Goal: Task Accomplishment & Management: Manage account settings

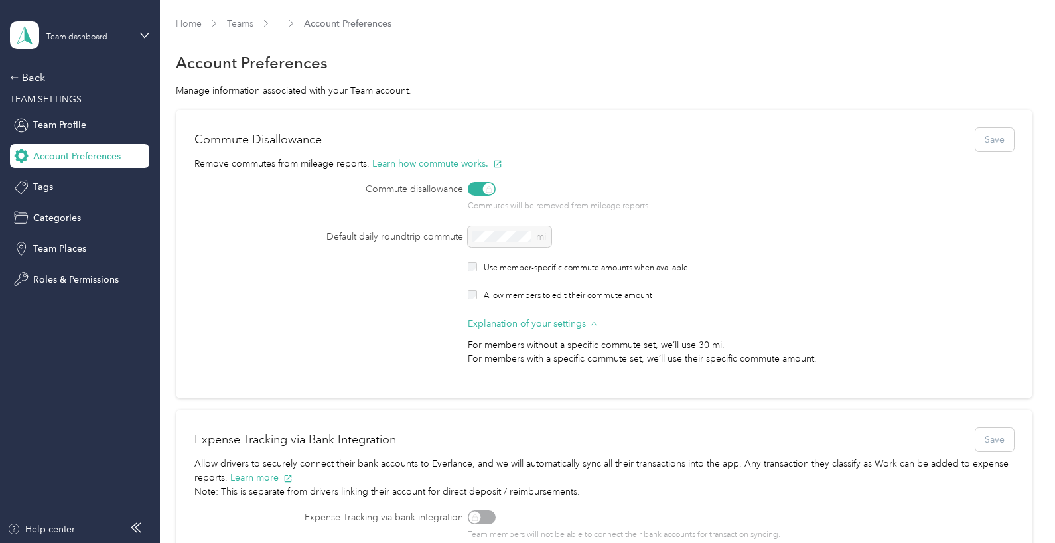
click at [490, 186] on div "Commutes will be removed from mileage reports." at bounding box center [707, 197] width 478 height 31
click at [476, 188] on div "Commutes will be removed from mileage reports." at bounding box center [707, 197] width 478 height 31
click at [484, 187] on div "Commutes will be removed from mileage reports." at bounding box center [707, 197] width 478 height 31
click at [488, 188] on div "Commutes will be removed from mileage reports." at bounding box center [707, 197] width 478 height 31
click at [470, 187] on div "Commutes will be removed from mileage reports." at bounding box center [707, 197] width 478 height 31
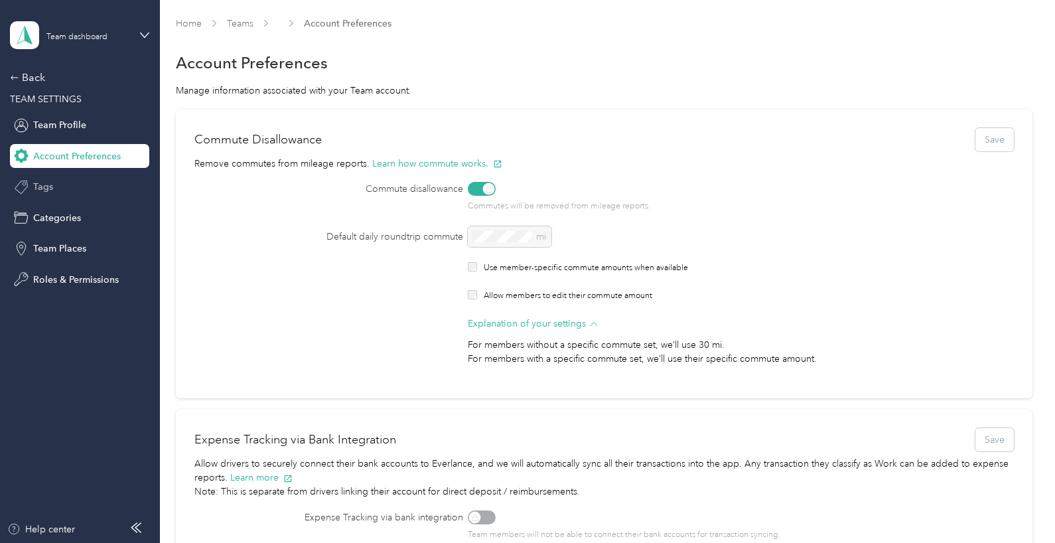
click at [40, 181] on span "Tags" at bounding box center [43, 187] width 20 height 14
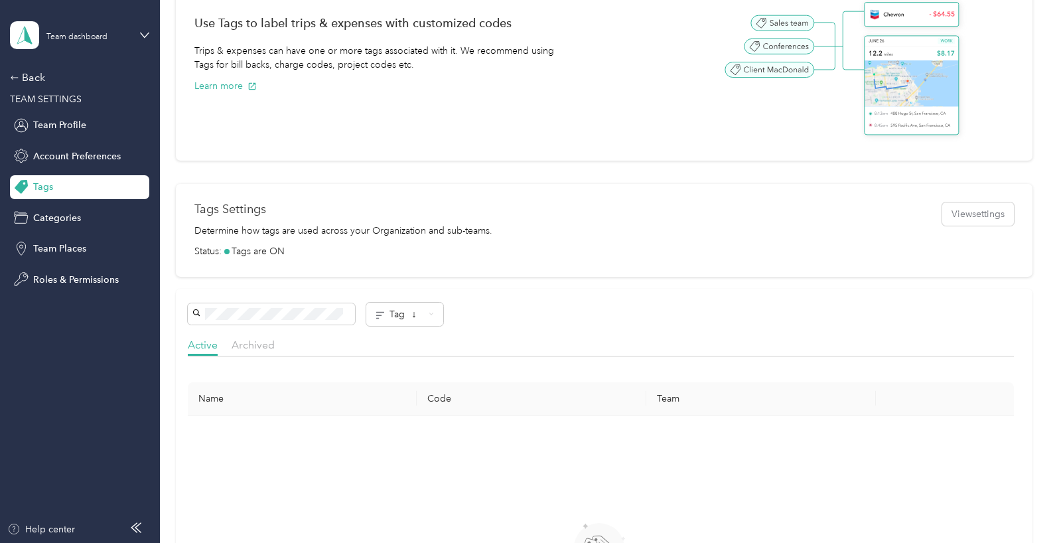
scroll to position [199, 0]
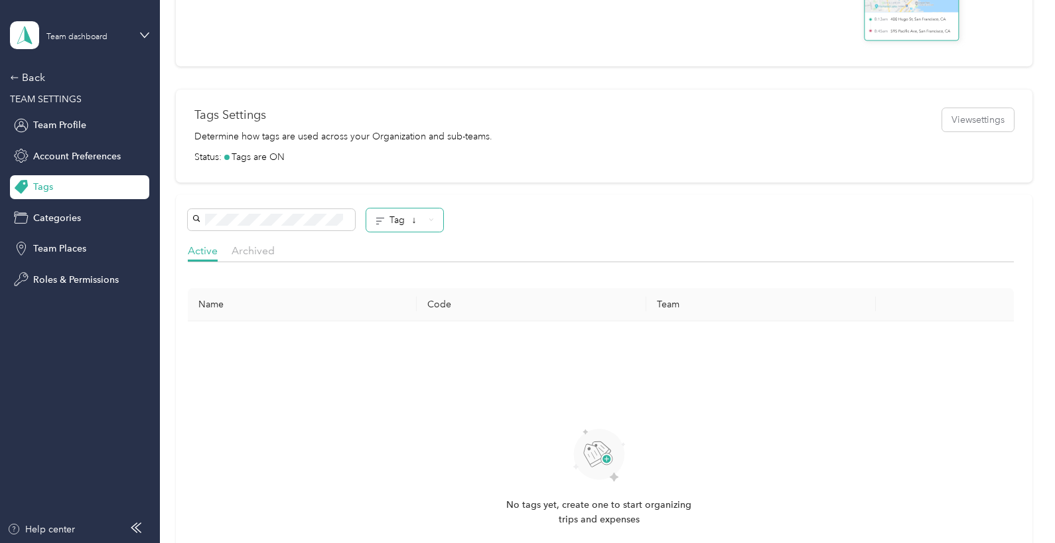
click at [411, 208] on div "Tag ↓ Active Archived Name Code Team No tags yet, create one to start organizin…" at bounding box center [604, 435] width 856 height 483
drag, startPoint x: 411, startPoint y: 208, endPoint x: 417, endPoint y: 220, distance: 13.1
click at [417, 220] on span "↓" at bounding box center [414, 219] width 5 height 11
click at [565, 216] on div "Tag ↓" at bounding box center [601, 219] width 826 height 23
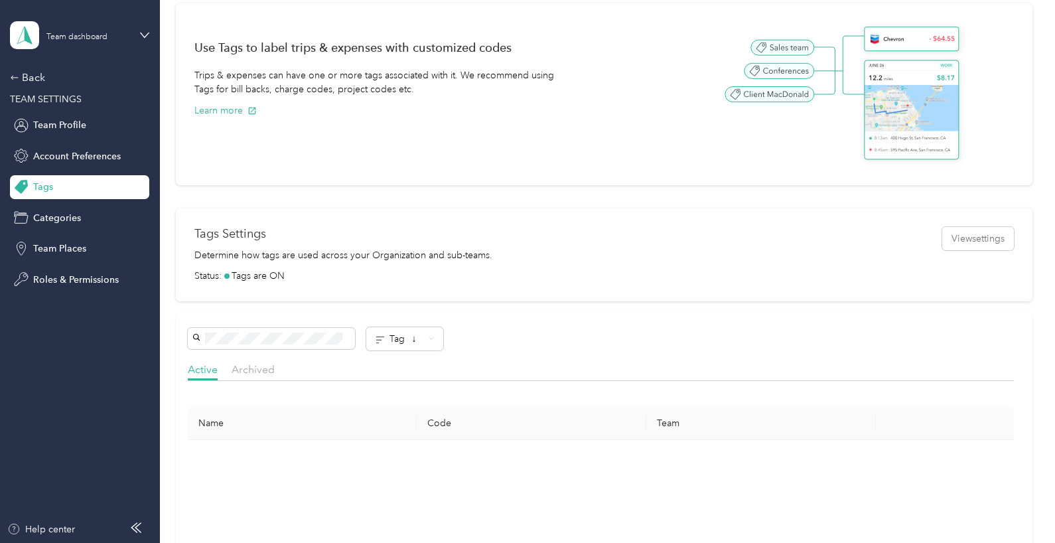
scroll to position [0, 0]
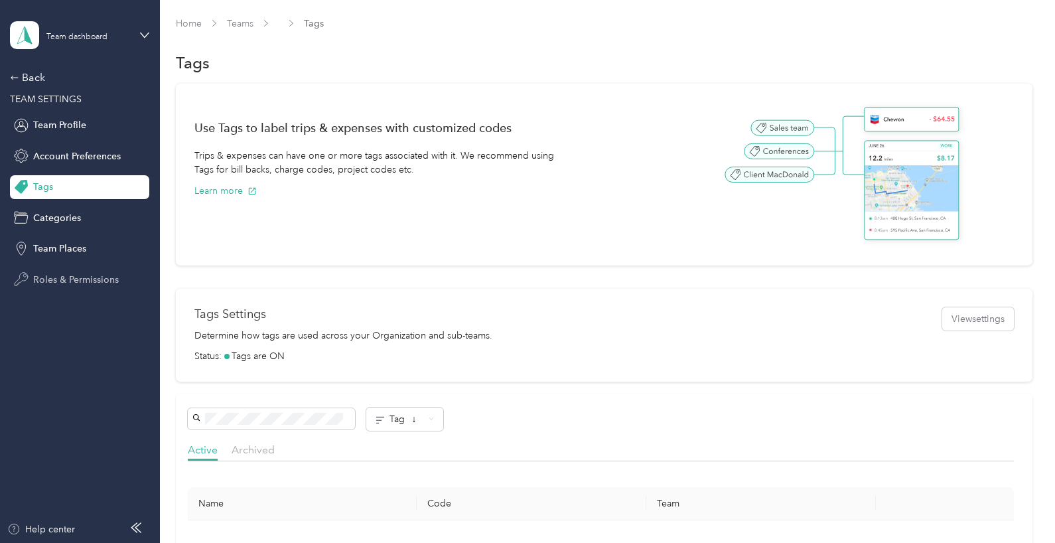
click at [87, 273] on span "Roles & Permissions" at bounding box center [76, 280] width 86 height 14
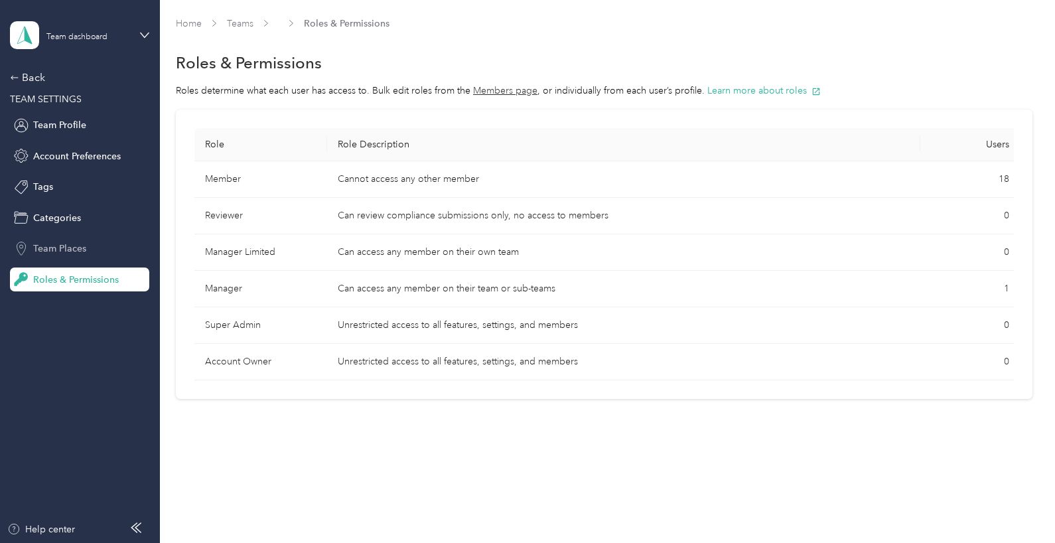
click at [71, 246] on span "Team Places" at bounding box center [59, 248] width 53 height 14
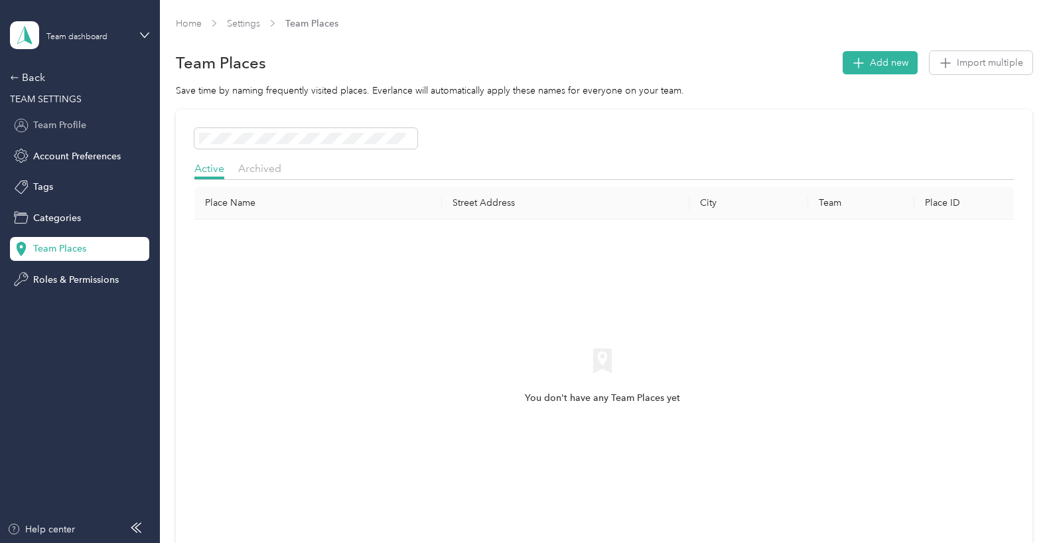
click at [60, 123] on span "Team Profile" at bounding box center [59, 125] width 53 height 14
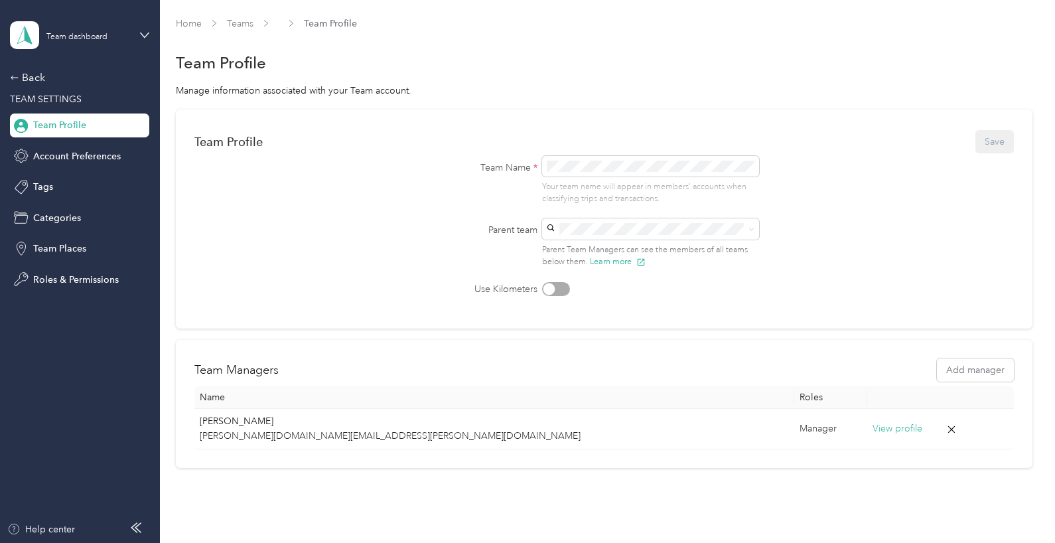
click at [557, 286] on div at bounding box center [556, 289] width 28 height 14
click at [557, 286] on div at bounding box center [563, 289] width 12 height 12
click at [90, 155] on span "Account Preferences" at bounding box center [77, 156] width 88 height 14
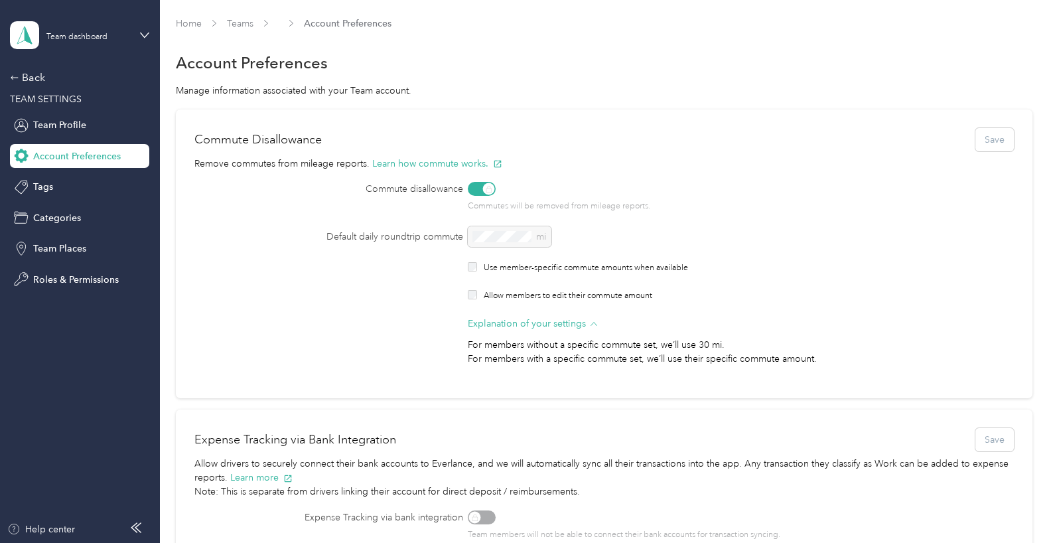
click at [488, 189] on div "Commutes will be removed from mileage reports." at bounding box center [707, 197] width 478 height 31
click at [472, 188] on div "Commutes will be removed from mileage reports." at bounding box center [707, 197] width 478 height 31
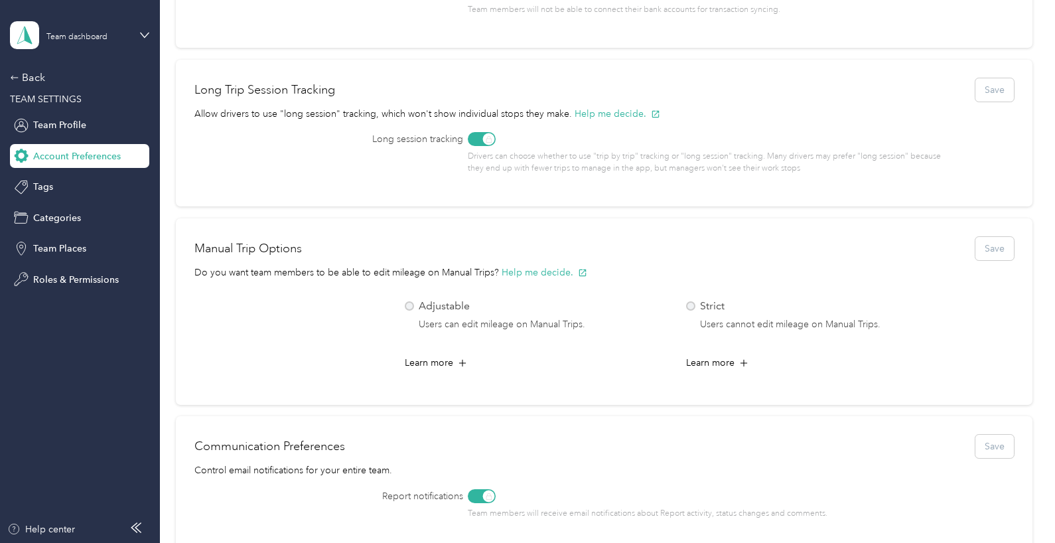
scroll to position [531, 0]
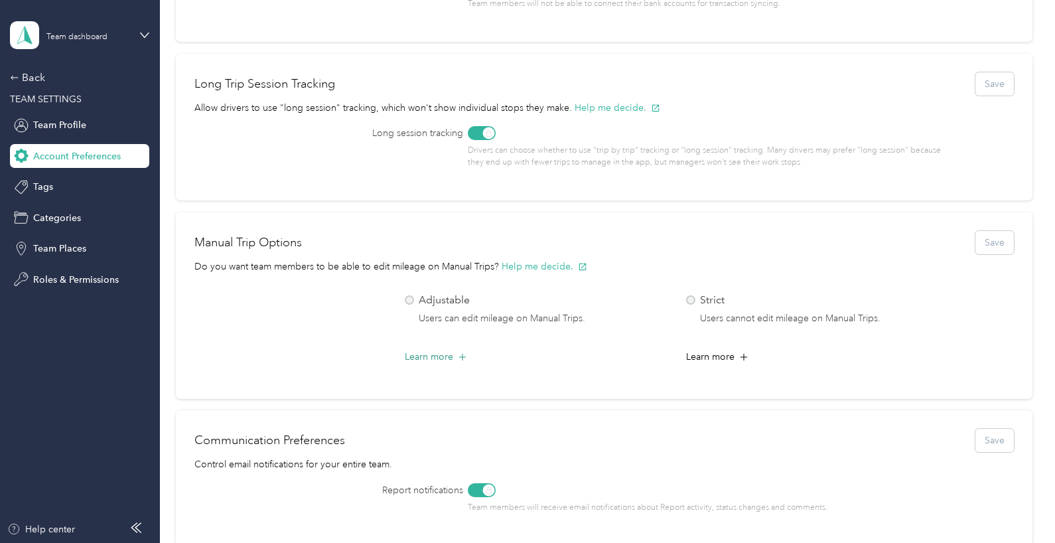
click at [450, 354] on span "Learn more" at bounding box center [429, 357] width 48 height 14
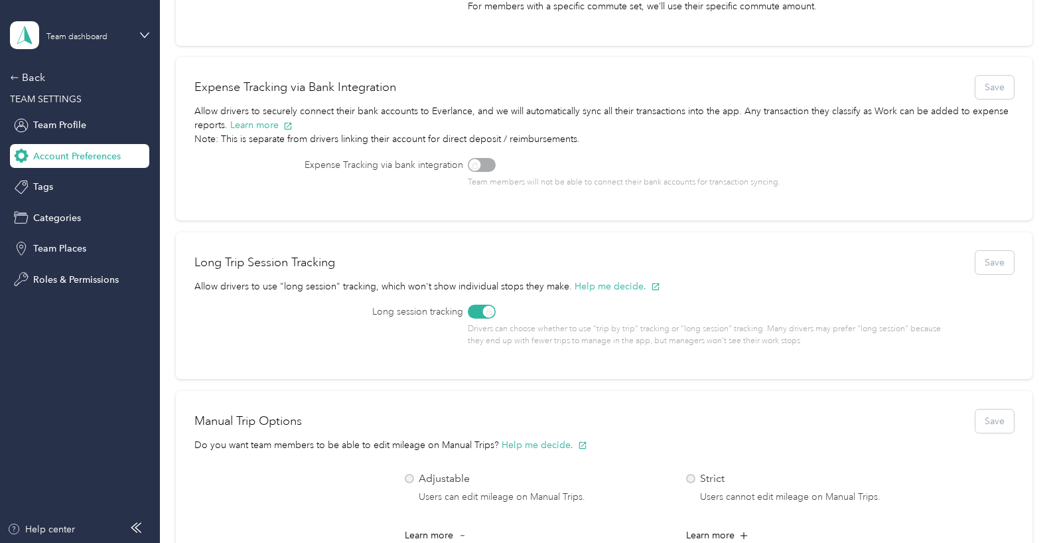
scroll to position [0, 0]
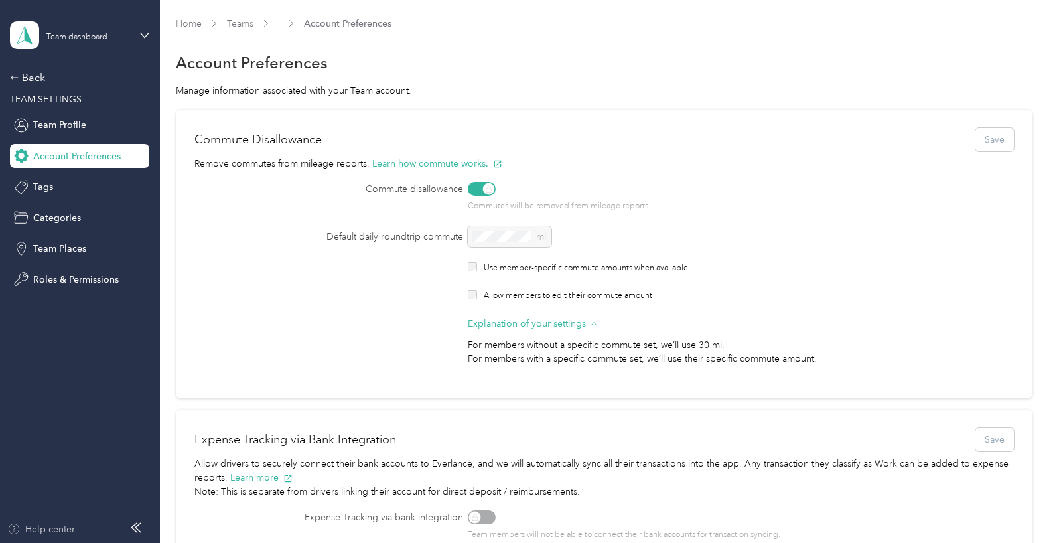
click at [66, 527] on div "Help center" at bounding box center [41, 529] width 68 height 14
click at [94, 37] on div "Team dashboard" at bounding box center [76, 37] width 61 height 8
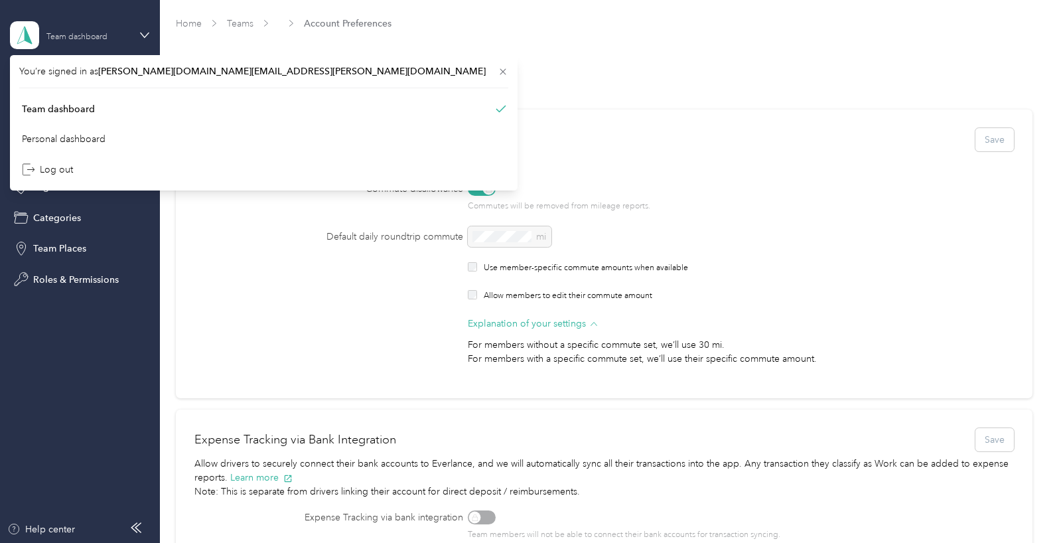
click at [93, 38] on div "Team dashboard" at bounding box center [76, 37] width 61 height 8
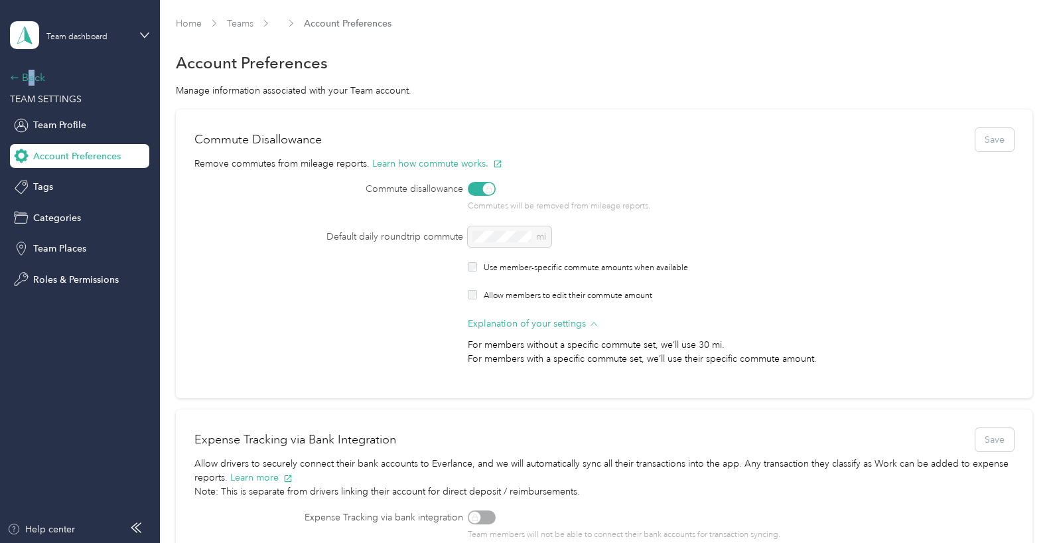
click at [29, 74] on div "Back" at bounding box center [76, 78] width 133 height 16
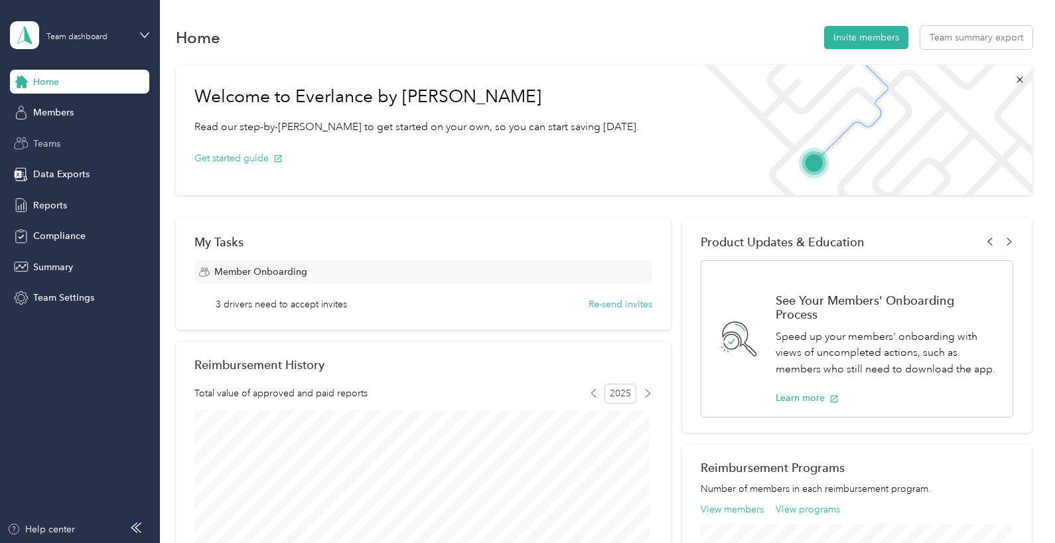
click at [44, 139] on span "Teams" at bounding box center [46, 144] width 27 height 14
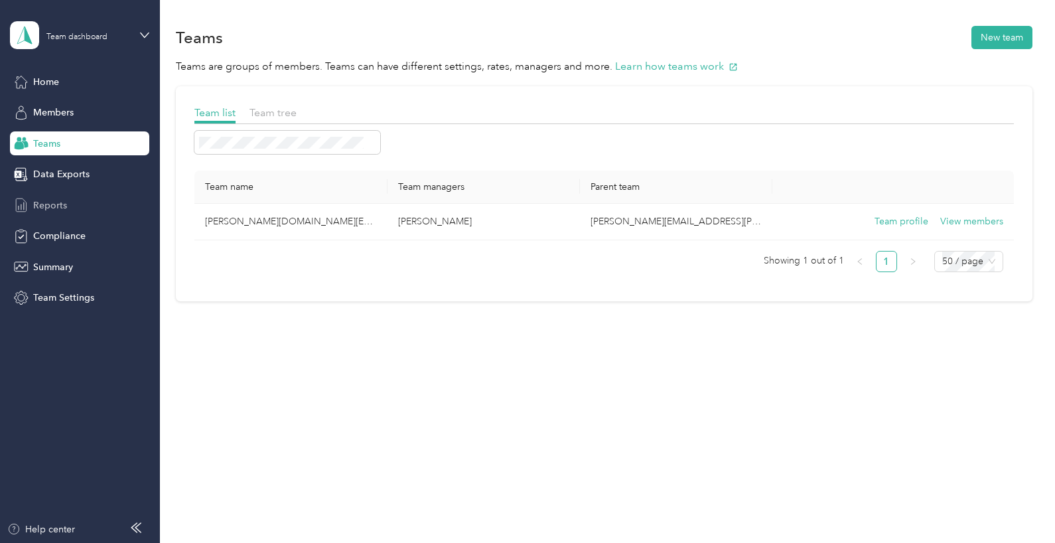
click at [46, 200] on span "Reports" at bounding box center [50, 205] width 34 height 14
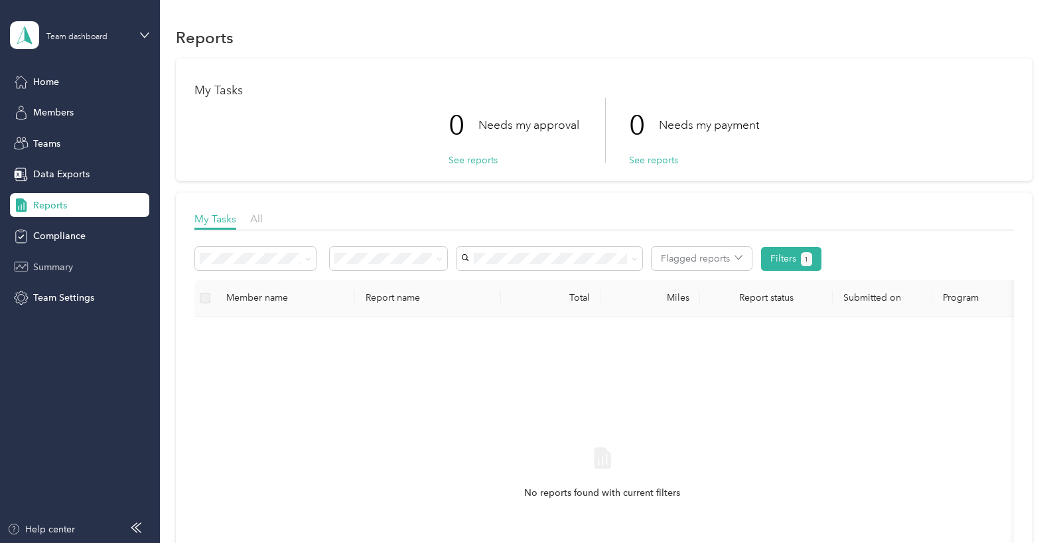
click at [53, 263] on span "Summary" at bounding box center [53, 267] width 40 height 14
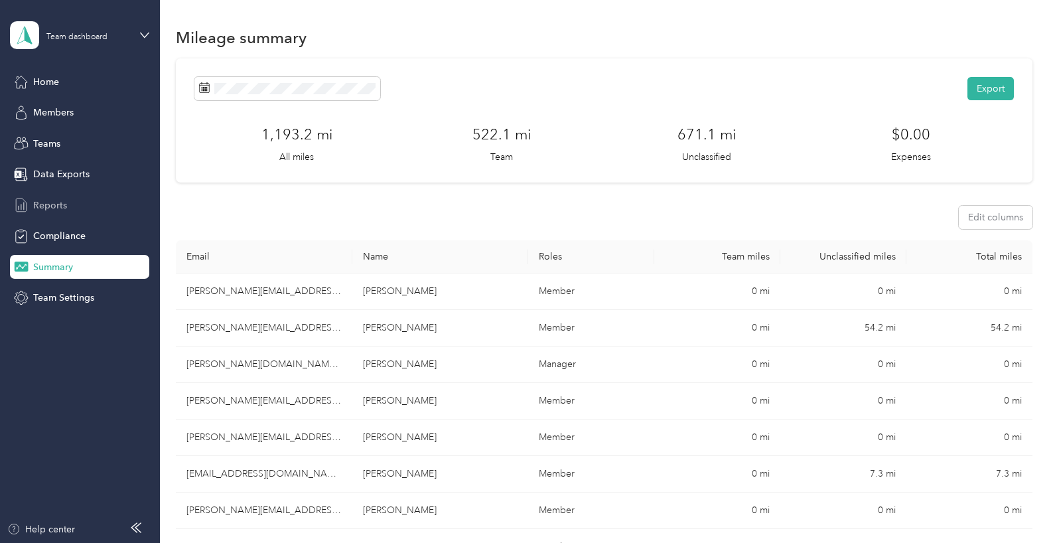
click at [54, 208] on span "Reports" at bounding box center [50, 205] width 34 height 14
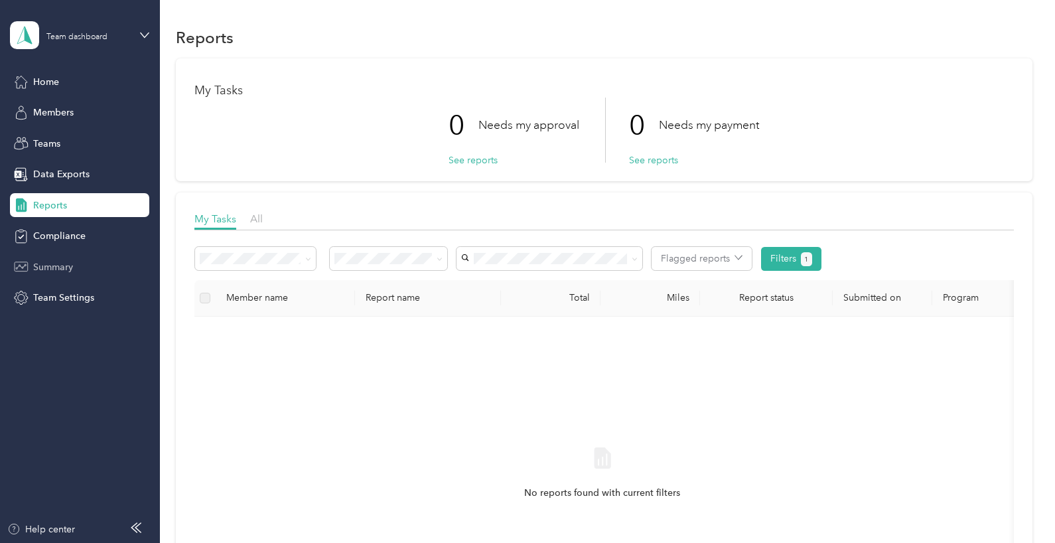
click at [52, 268] on span "Summary" at bounding box center [53, 267] width 40 height 14
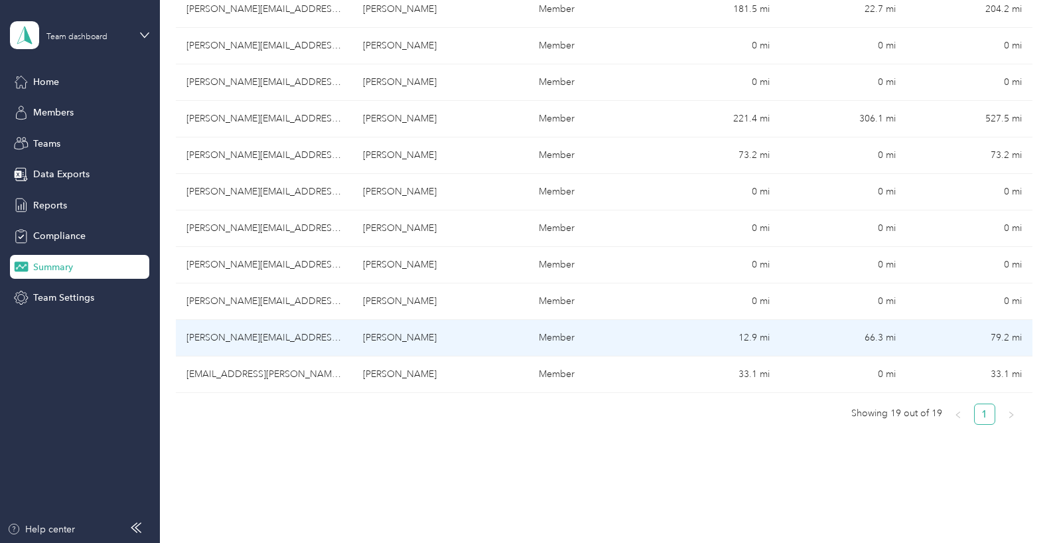
scroll to position [597, 0]
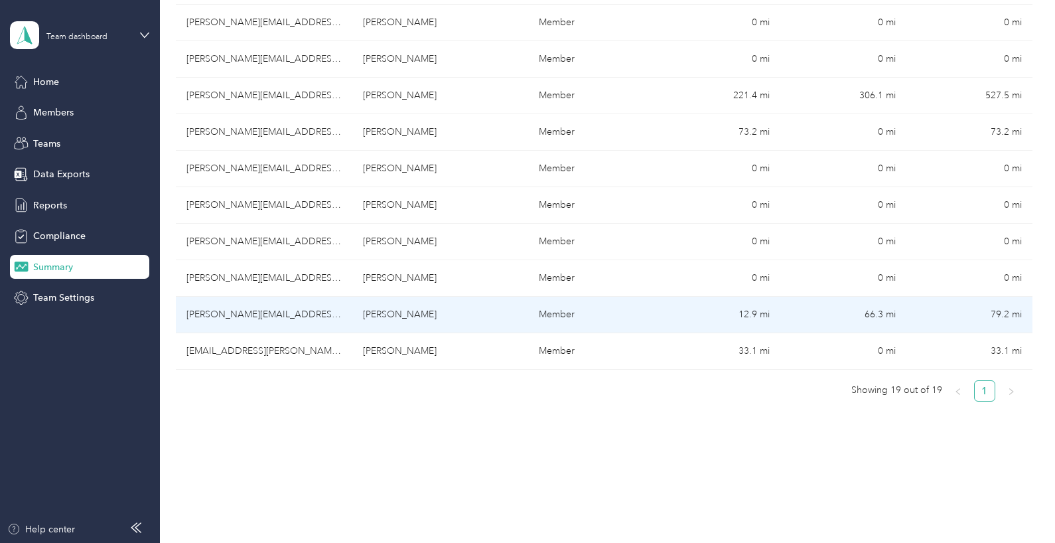
click at [249, 308] on td "[PERSON_NAME][EMAIL_ADDRESS][PERSON_NAME][DOMAIN_NAME]" at bounding box center [264, 315] width 176 height 36
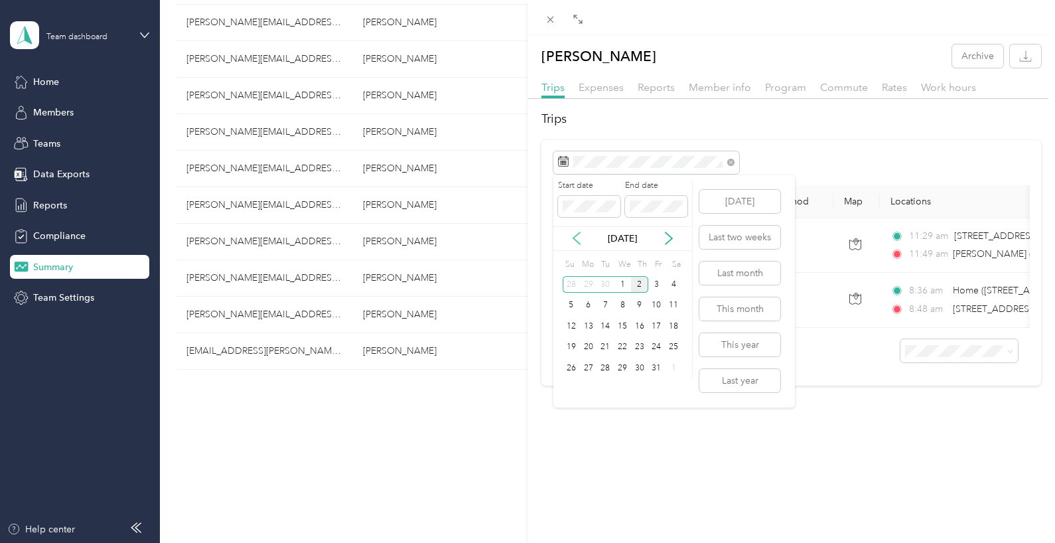
click at [572, 234] on icon at bounding box center [576, 238] width 13 height 13
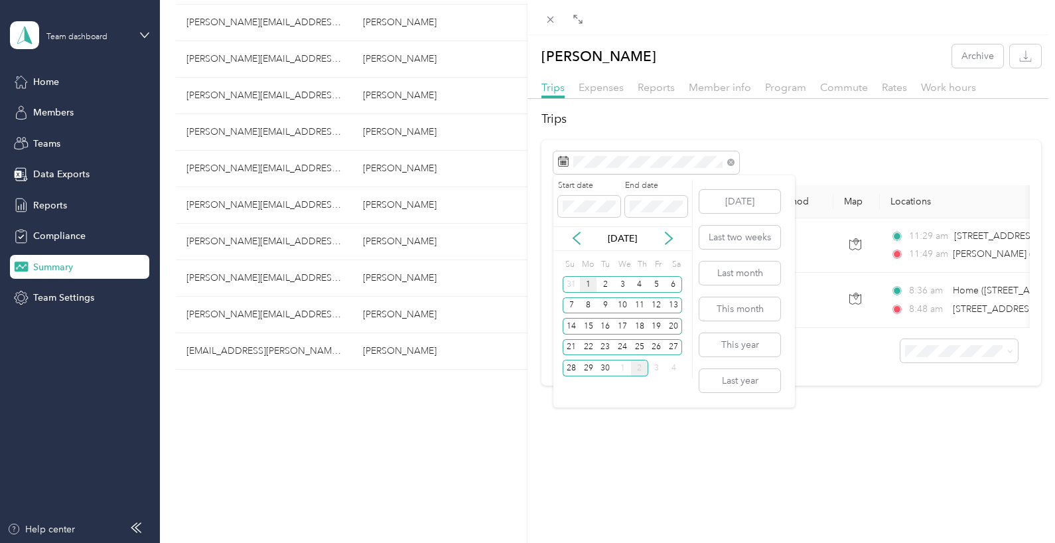
click at [581, 279] on div "1" at bounding box center [588, 284] width 17 height 17
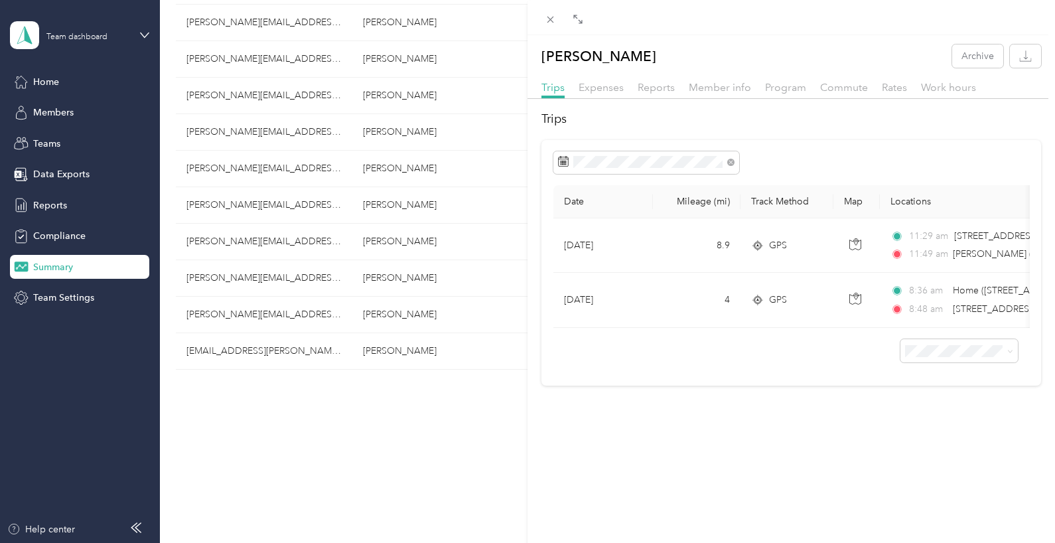
scroll to position [0, 408]
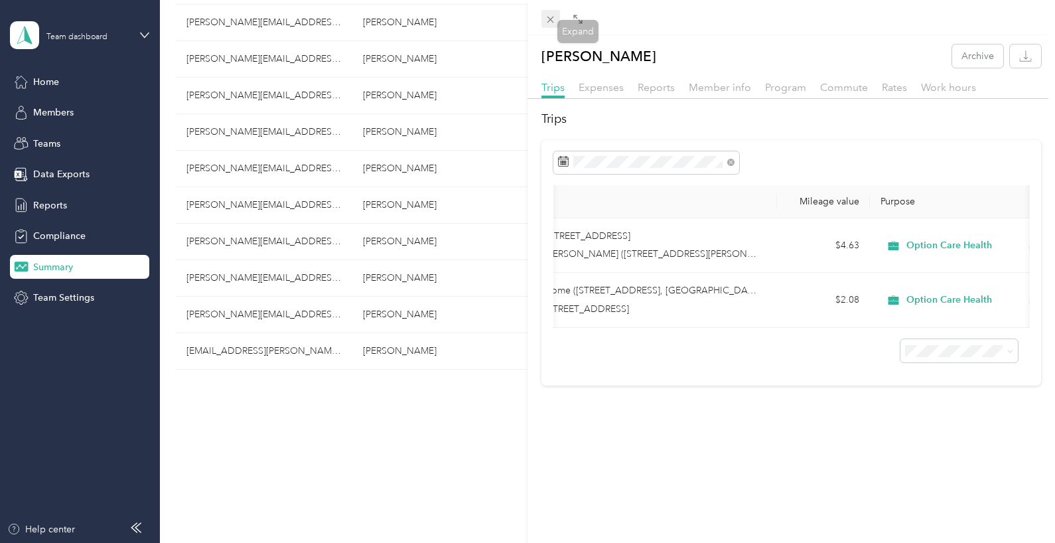
click at [546, 16] on icon at bounding box center [550, 19] width 11 height 11
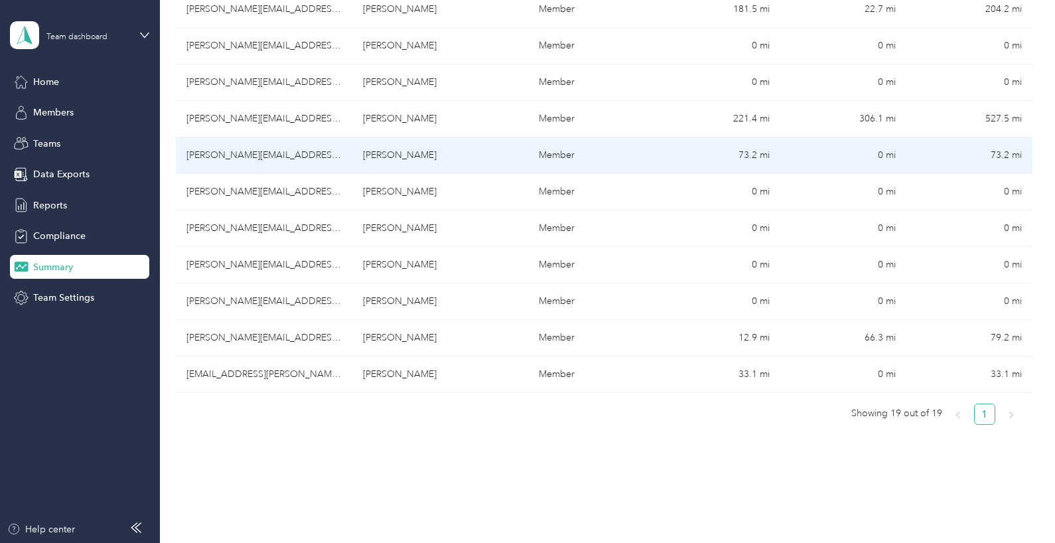
scroll to position [597, 0]
